Goal: Information Seeking & Learning: Learn about a topic

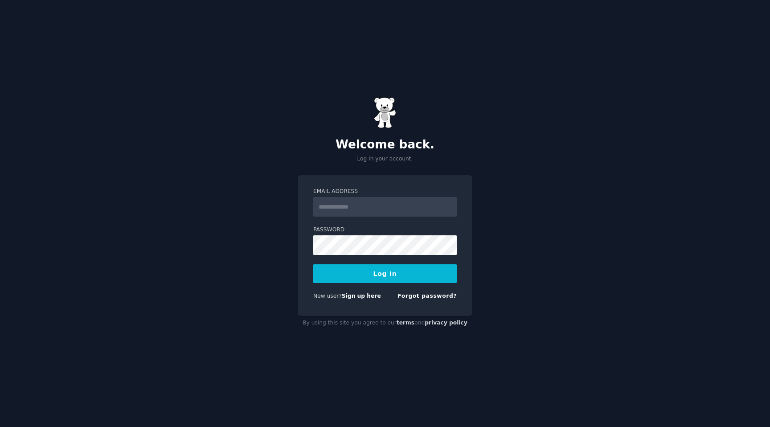
click at [373, 203] on input "Email Address" at bounding box center [384, 207] width 143 height 20
type input "**********"
click at [389, 283] on form "**********" at bounding box center [384, 246] width 143 height 116
click at [388, 275] on button "Log In" at bounding box center [384, 273] width 143 height 19
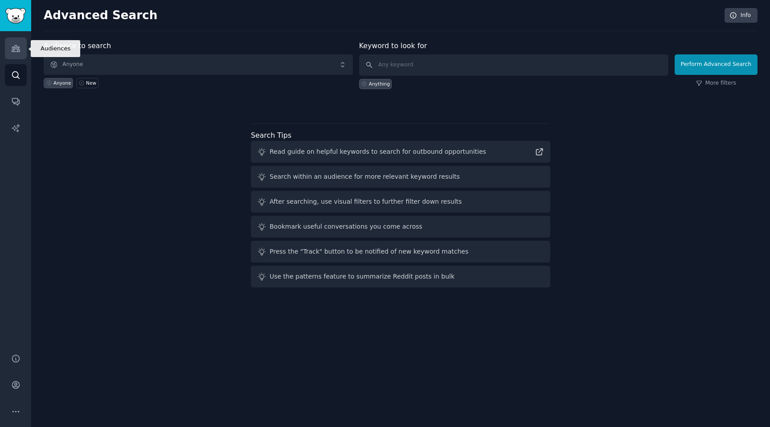
click at [12, 47] on icon "Sidebar" at bounding box center [16, 48] width 8 height 6
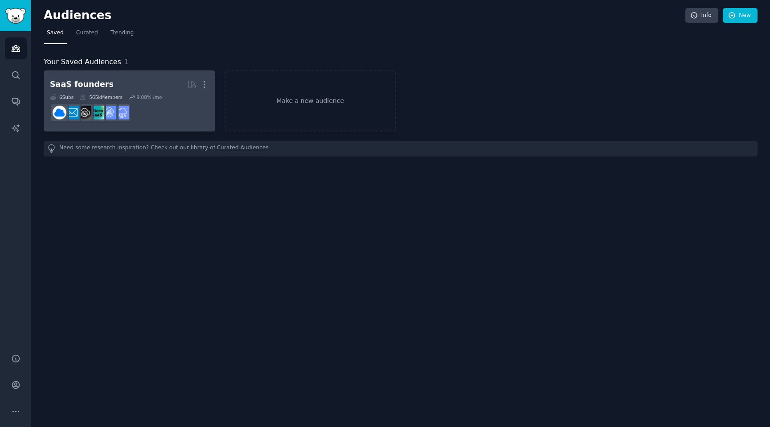
click at [98, 83] on div "SaaS founders" at bounding box center [82, 84] width 64 height 11
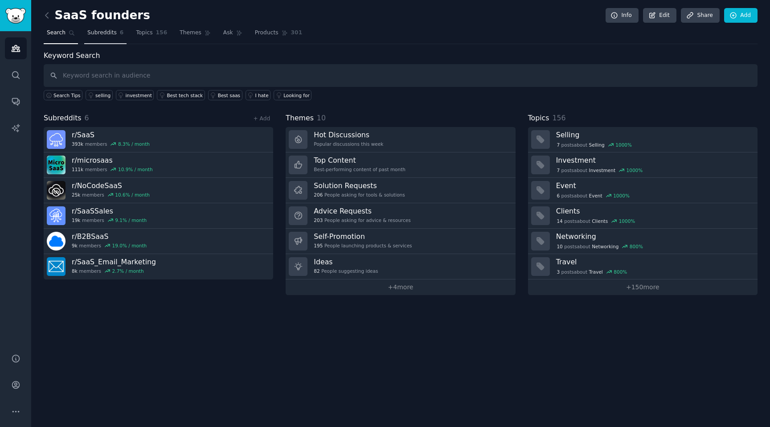
click at [105, 34] on span "Subreddits" at bounding box center [101, 33] width 29 height 8
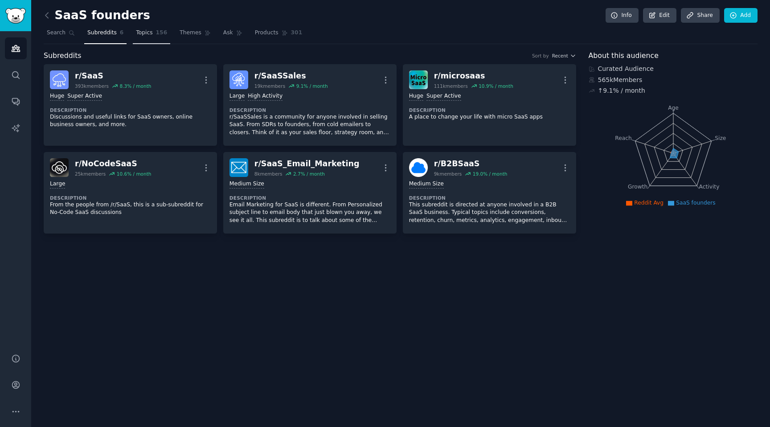
click at [150, 33] on span "Topics" at bounding box center [144, 33] width 16 height 8
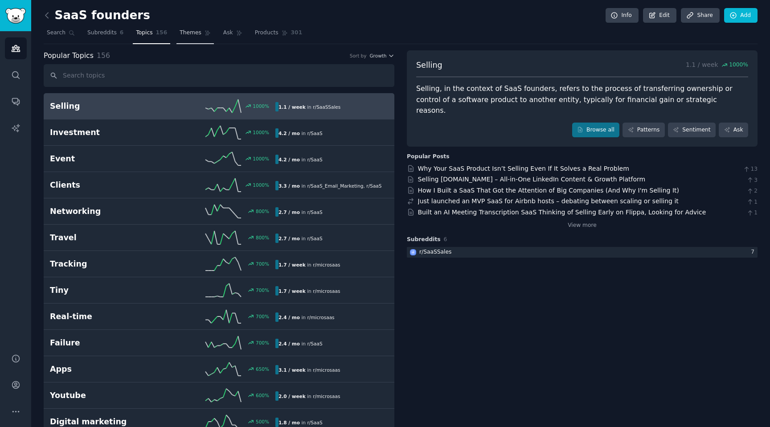
click at [180, 35] on span "Themes" at bounding box center [191, 33] width 22 height 8
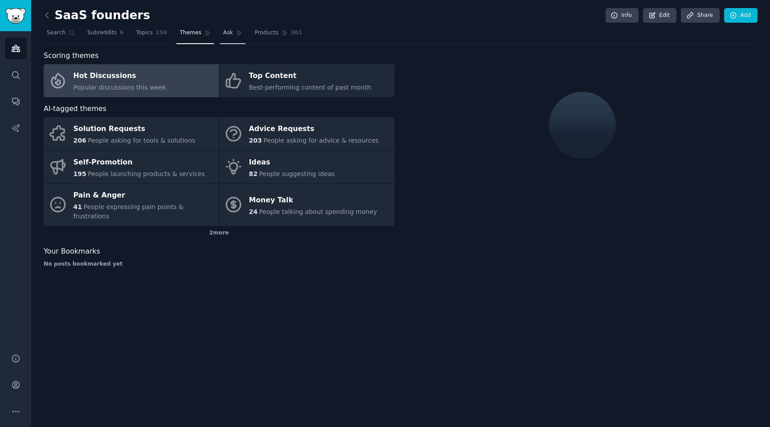
click at [225, 37] on link "Ask" at bounding box center [232, 35] width 25 height 18
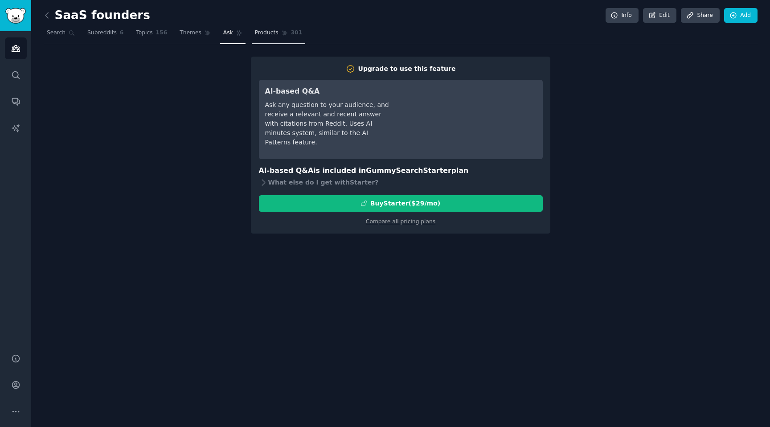
click at [273, 39] on link "Products 301" at bounding box center [278, 35] width 53 height 18
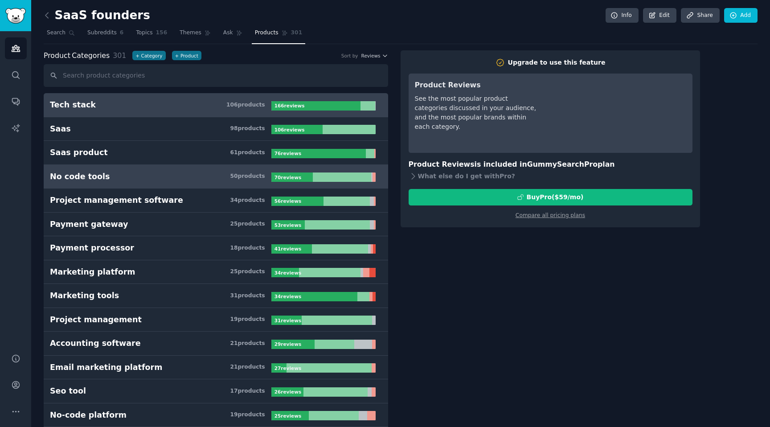
click at [267, 177] on h3 "No code tools 50 product s" at bounding box center [160, 176] width 221 height 11
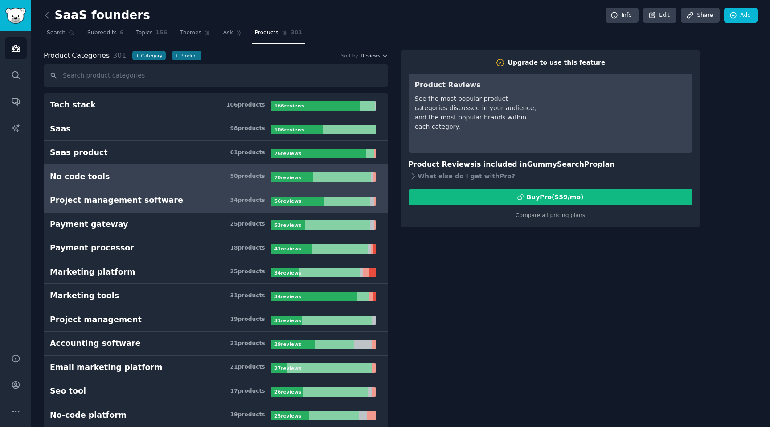
click at [193, 205] on h3 "Project management software 34 product s" at bounding box center [160, 200] width 221 height 11
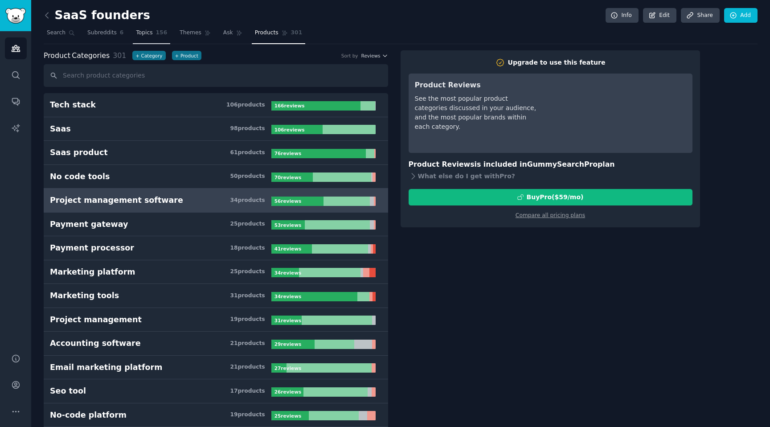
click at [140, 30] on span "Topics" at bounding box center [144, 33] width 16 height 8
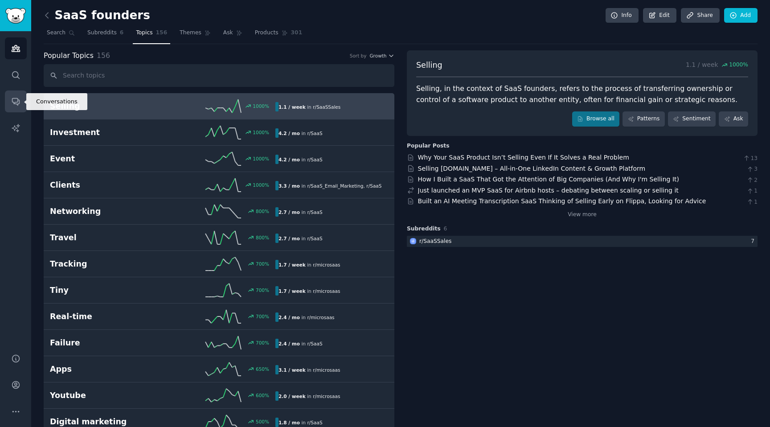
click at [14, 96] on link "Conversations" at bounding box center [16, 101] width 22 height 22
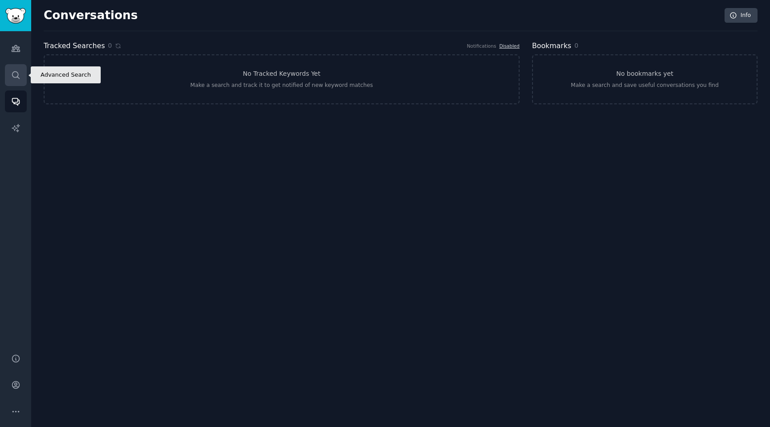
click at [10, 76] on link "Search" at bounding box center [16, 75] width 22 height 22
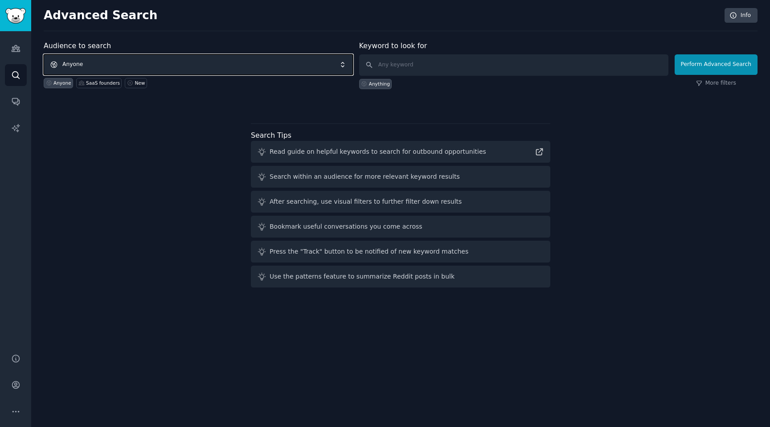
click at [136, 63] on span "Anyone" at bounding box center [198, 64] width 309 height 20
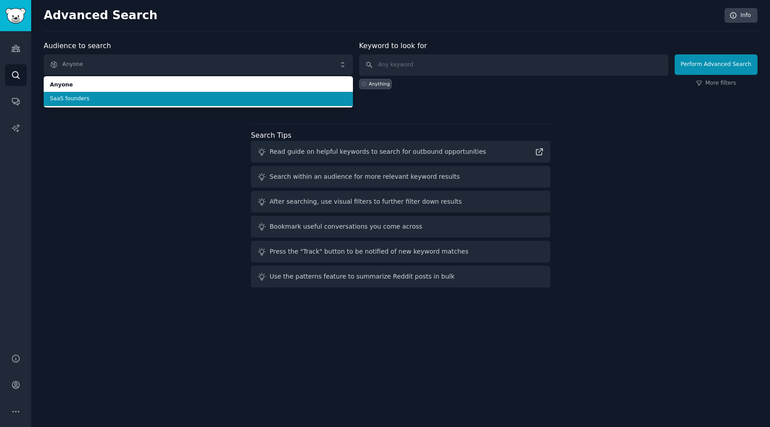
click at [112, 103] on li "SaaS founders" at bounding box center [198, 99] width 309 height 14
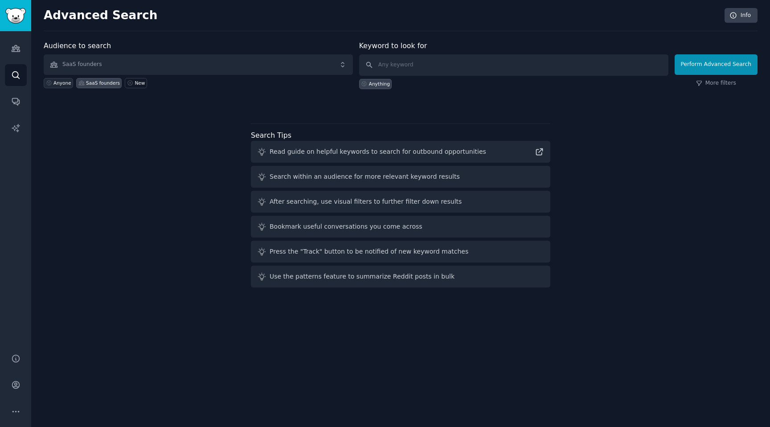
click at [57, 84] on div "Anyone" at bounding box center [62, 83] width 18 height 6
click at [404, 64] on input "text" at bounding box center [513, 64] width 309 height 21
type input "devicie"
click at [713, 71] on button "Perform Advanced Search" at bounding box center [716, 64] width 83 height 20
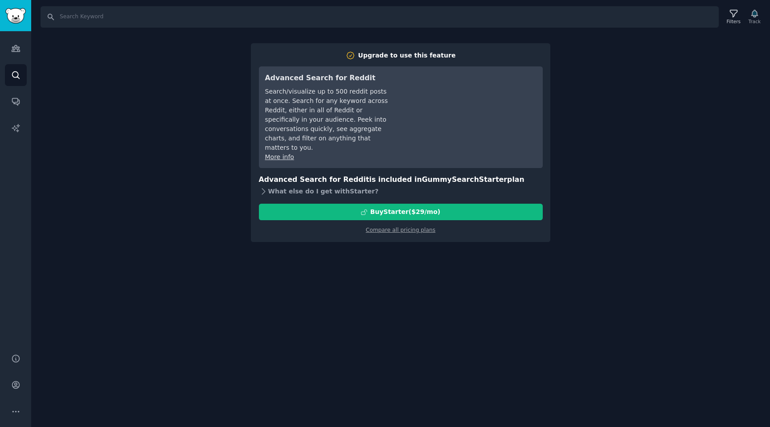
click at [521, 186] on div "What else do I get with Starter ?" at bounding box center [401, 191] width 284 height 12
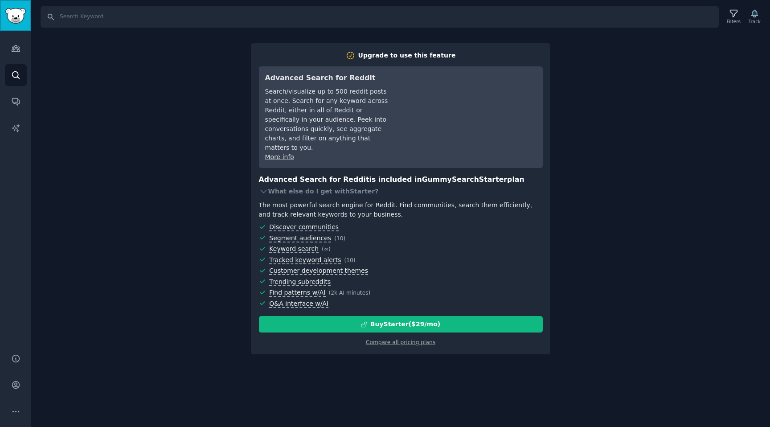
click at [18, 20] on img "Sidebar" at bounding box center [15, 16] width 20 height 16
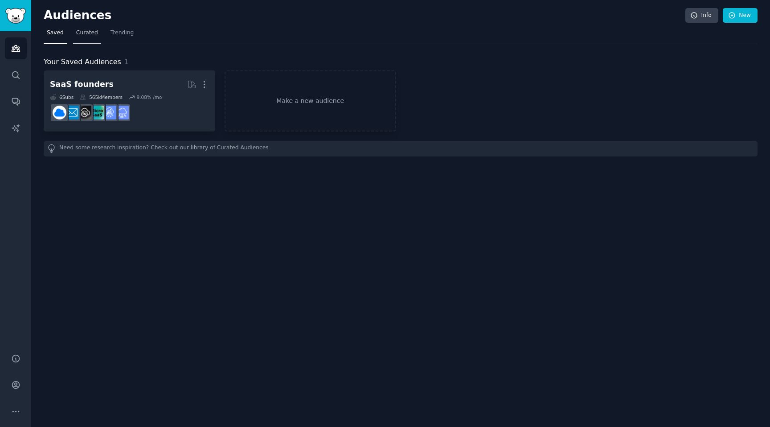
click at [94, 35] on span "Curated" at bounding box center [87, 33] width 22 height 8
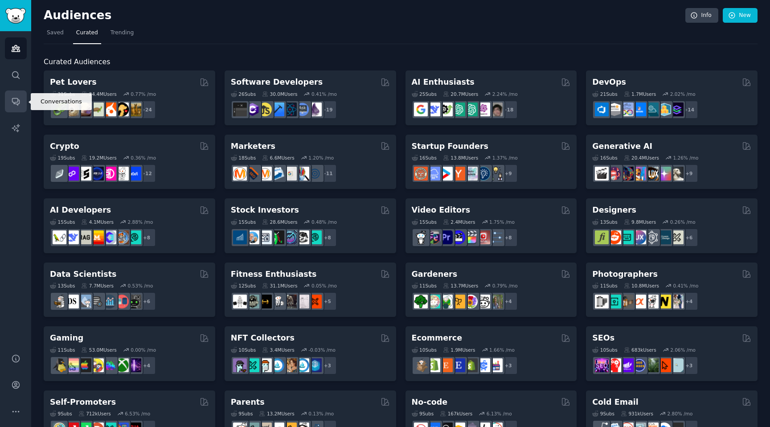
click at [16, 104] on icon "Sidebar" at bounding box center [15, 101] width 7 height 7
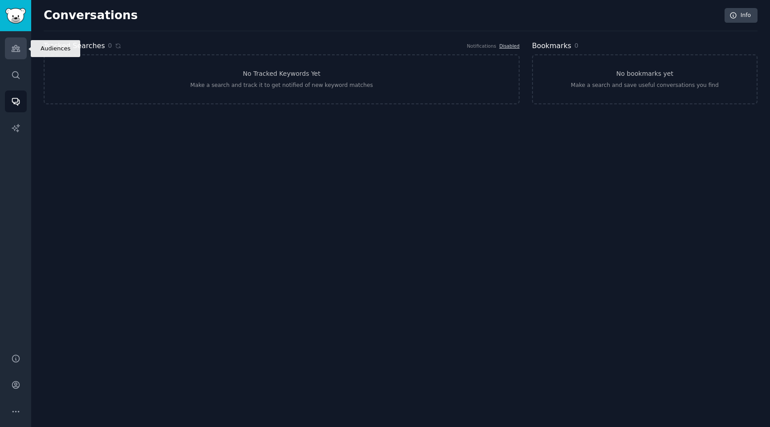
click at [15, 51] on icon "Sidebar" at bounding box center [15, 48] width 9 height 9
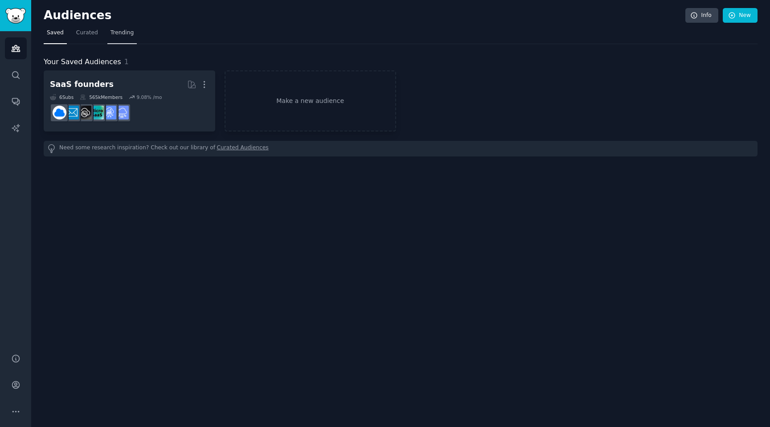
click at [117, 39] on link "Trending" at bounding box center [121, 35] width 29 height 18
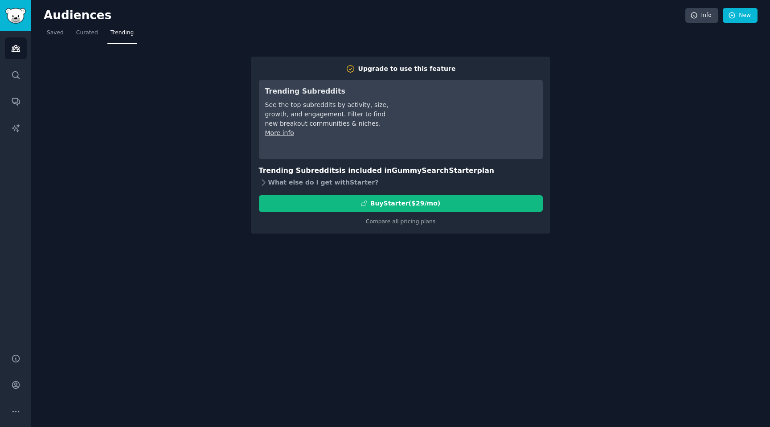
click at [266, 180] on icon at bounding box center [263, 182] width 9 height 9
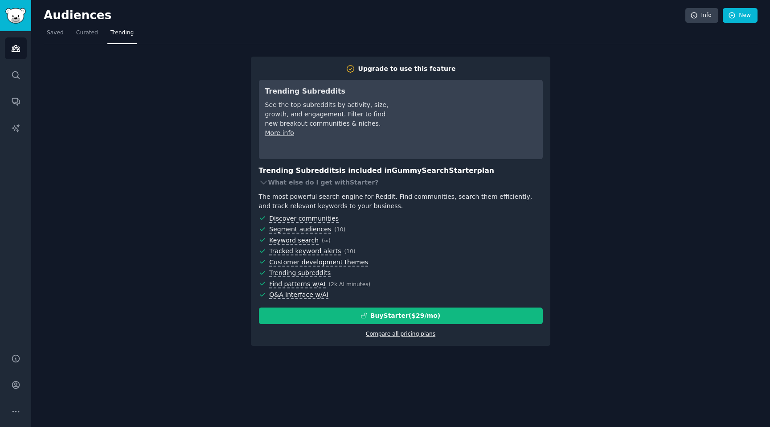
click at [413, 333] on link "Compare all pricing plans" at bounding box center [401, 334] width 70 height 6
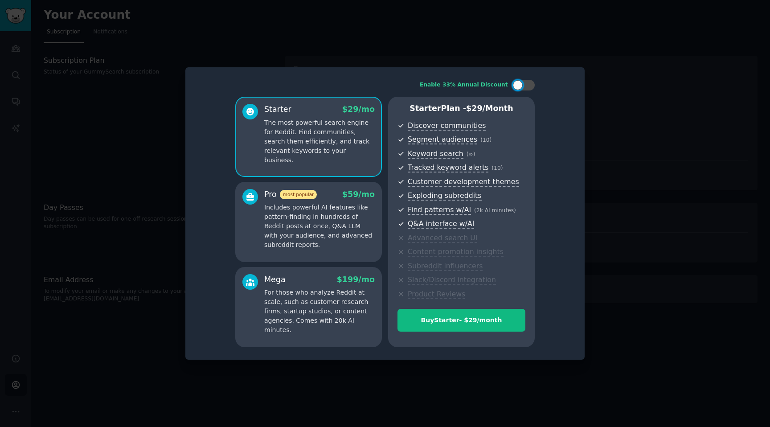
click at [356, 240] on p "Includes powerful AI features like pattern-finding in hundreds of Reddit posts …" at bounding box center [319, 226] width 111 height 47
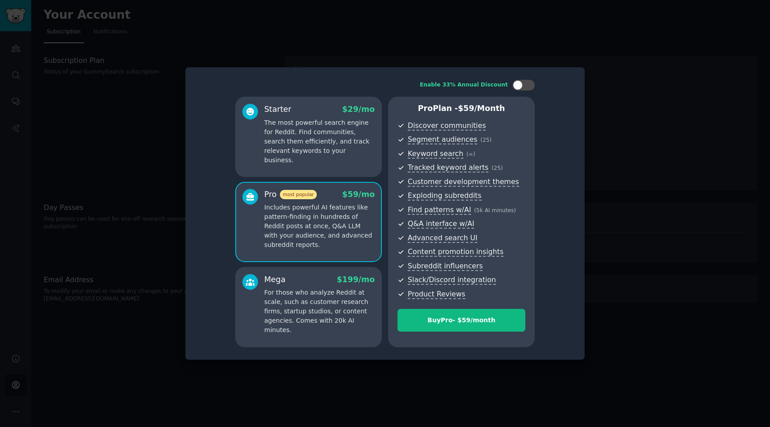
click at [342, 138] on p "The most powerful search engine for Reddit. Find communities, search them effic…" at bounding box center [319, 141] width 111 height 47
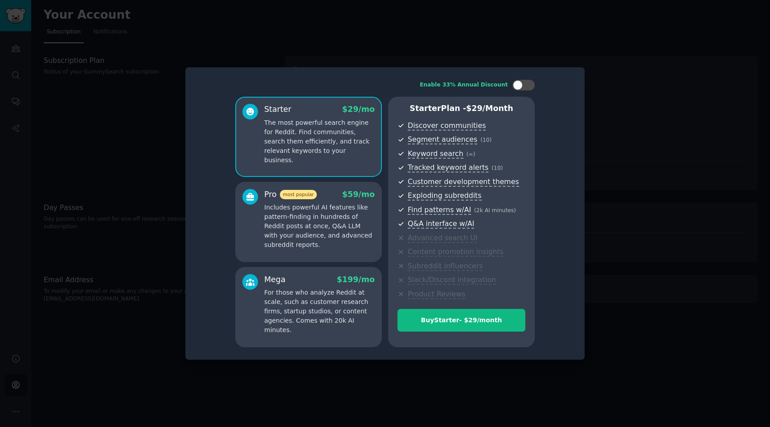
click at [341, 202] on div "Pro most popular $ 59 /mo Includes powerful AI features like pattern-finding in…" at bounding box center [319, 219] width 111 height 61
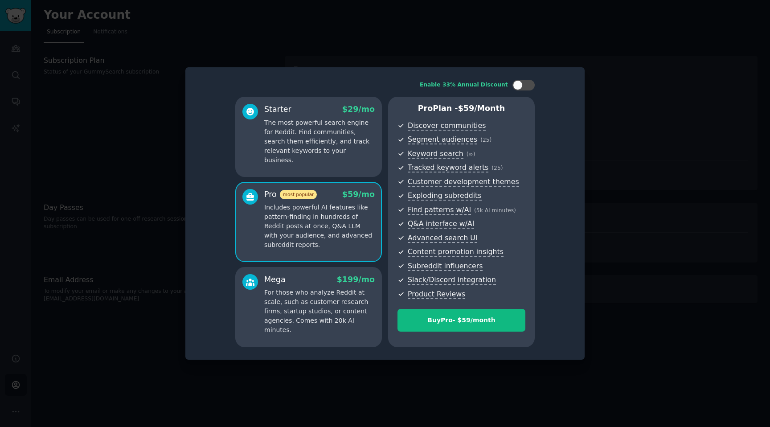
click at [337, 147] on p "The most powerful search engine for Reddit. Find communities, search them effic…" at bounding box center [319, 141] width 111 height 47
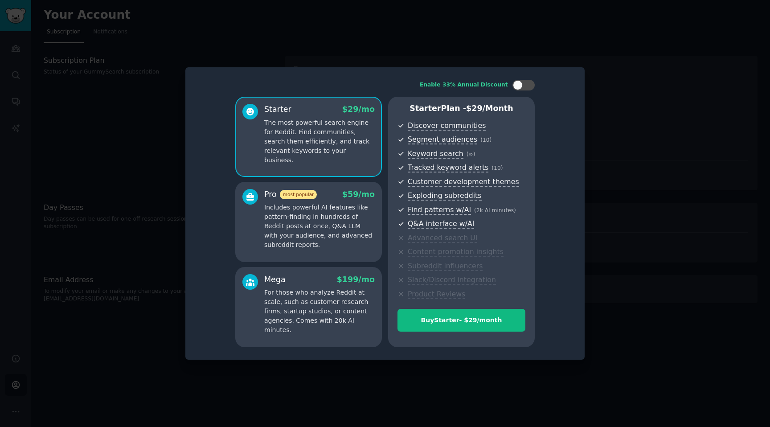
click at [340, 250] on div "Pro most popular $ 59 /mo Includes powerful AI features like pattern-finding in…" at bounding box center [308, 222] width 147 height 80
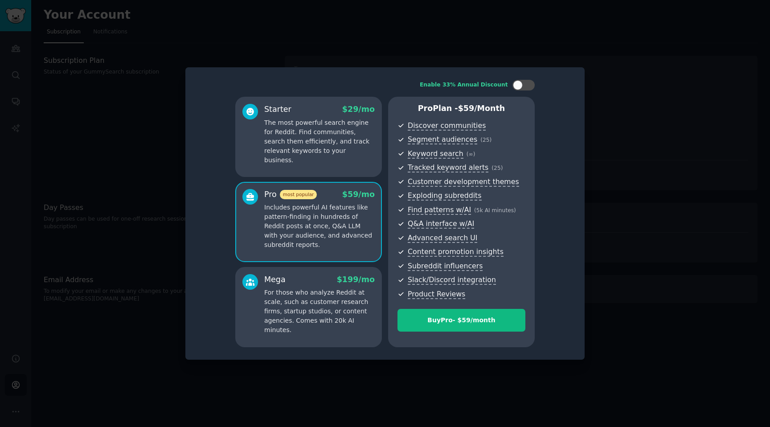
click at [341, 309] on p "For those who analyze Reddit at scale, such as customer research firms, startup…" at bounding box center [319, 311] width 111 height 47
click at [333, 243] on p "Includes powerful AI features like pattern-finding in hundreds of Reddit posts …" at bounding box center [319, 226] width 111 height 47
click at [338, 287] on div "Mega $ 199 /mo For those who analyze Reddit at scale, such as customer research…" at bounding box center [319, 304] width 111 height 61
click at [323, 212] on p "Includes powerful AI features like pattern-finding in hundreds of Reddit posts …" at bounding box center [319, 226] width 111 height 47
click at [326, 263] on div "Starter $ 29 /mo The most powerful search engine for Reddit. Find communities, …" at bounding box center [308, 222] width 147 height 250
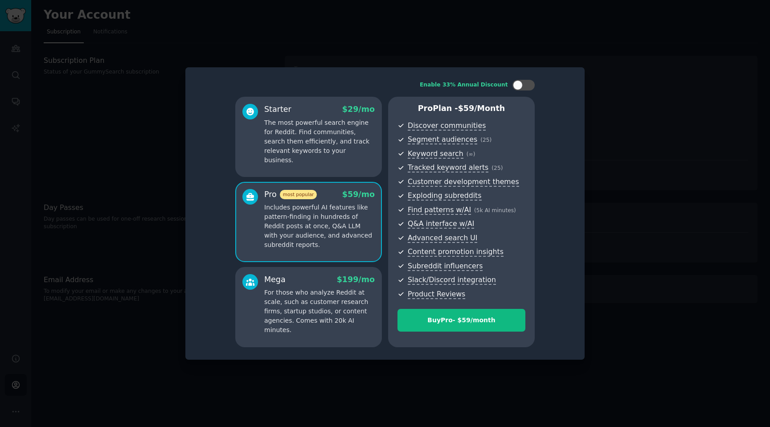
click at [321, 285] on div "Mega $ 199 /mo For those who analyze Reddit at scale, such as customer research…" at bounding box center [319, 304] width 111 height 61
click at [318, 209] on p "Includes powerful AI features like pattern-finding in hundreds of Reddit posts …" at bounding box center [319, 226] width 111 height 47
click at [324, 299] on p "For those who analyze Reddit at scale, such as customer research firms, startup…" at bounding box center [319, 311] width 111 height 47
click at [324, 242] on p "Includes powerful AI features like pattern-finding in hundreds of Reddit posts …" at bounding box center [319, 226] width 111 height 47
click at [331, 311] on p "For those who analyze Reddit at scale, such as customer research firms, startup…" at bounding box center [319, 311] width 111 height 47
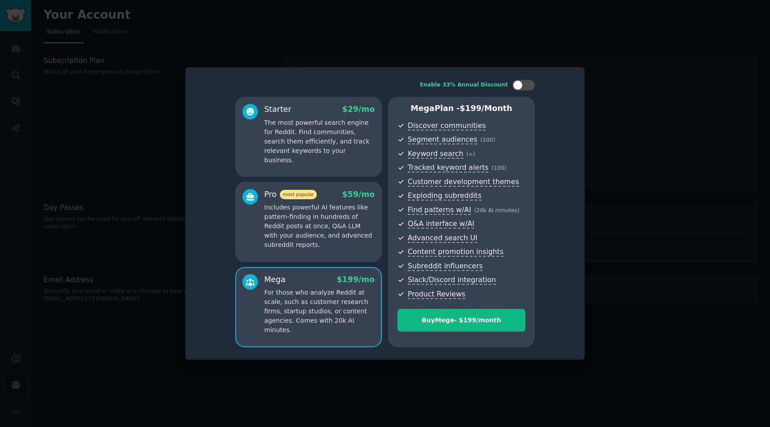
click at [152, 145] on div at bounding box center [385, 213] width 770 height 427
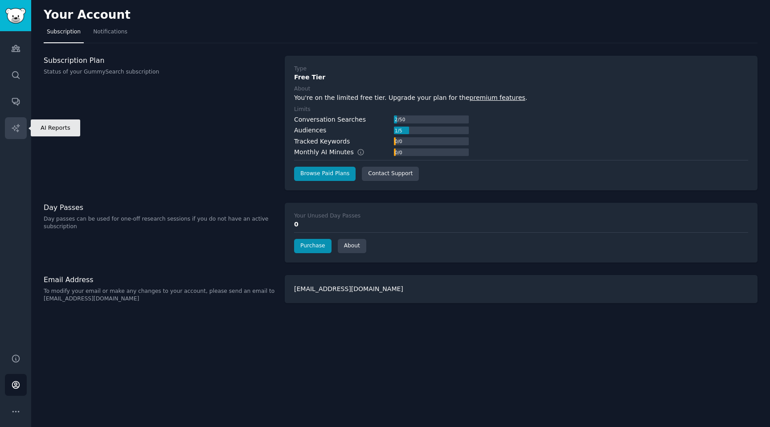
click at [18, 130] on icon "Sidebar" at bounding box center [15, 127] width 9 height 9
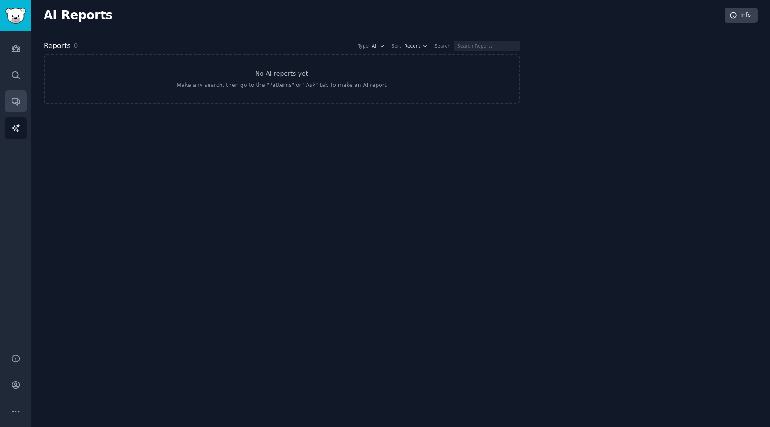
click at [26, 98] on link "Conversations" at bounding box center [16, 101] width 22 height 22
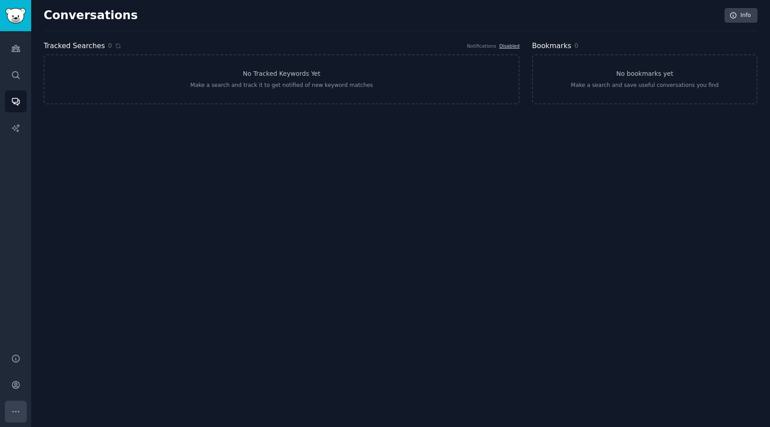
click at [19, 414] on icon "Sidebar" at bounding box center [15, 411] width 9 height 9
